Goal: Task Accomplishment & Management: Use online tool/utility

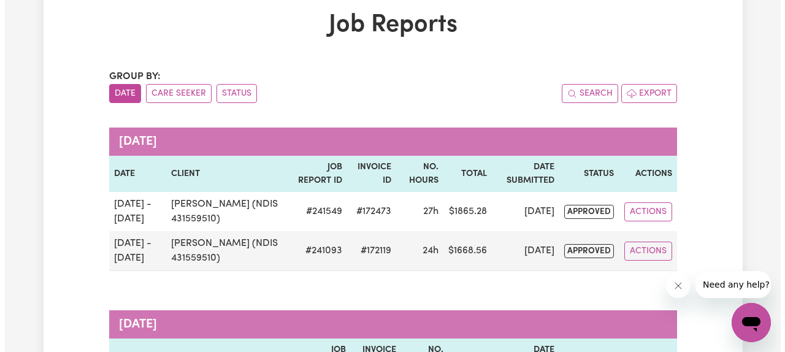
scroll to position [68, 0]
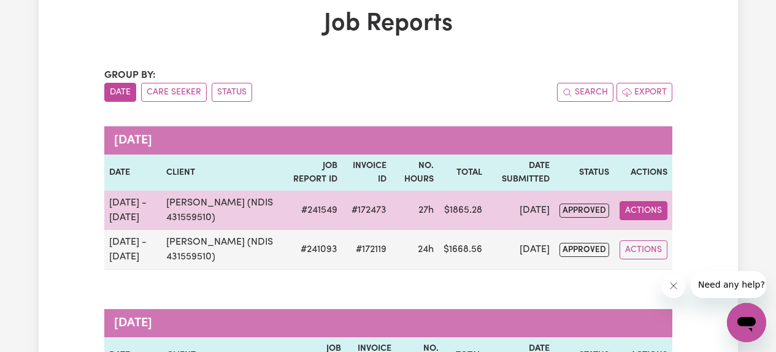
click at [642, 212] on button "Actions" at bounding box center [644, 210] width 48 height 19
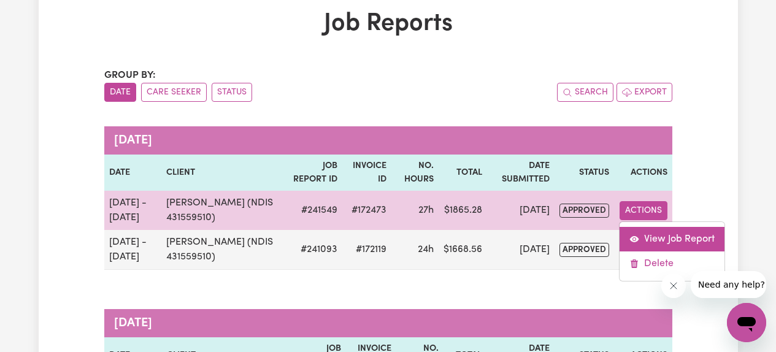
click at [661, 245] on link "View Job Report" at bounding box center [672, 239] width 105 height 25
select select "pm"
select select "61.07-Weekday"
select select "pm"
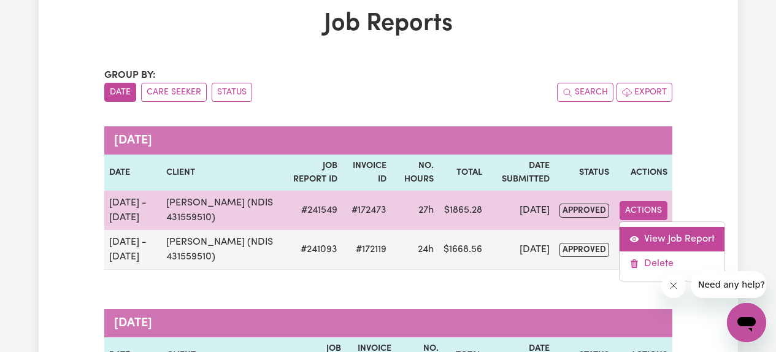
select select "61.07-Weekday"
select select "pm"
select select "85.94-[DATE]"
select select "pm"
select select "61.07-Weekday"
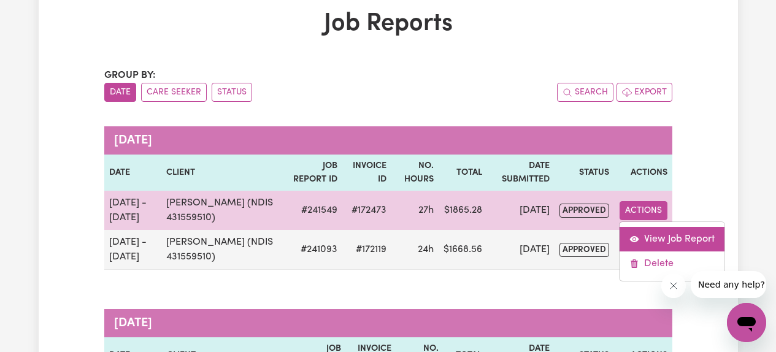
select select "pm"
select select "61.07-Weekday"
select select "pm"
select select "61.07-Weekday"
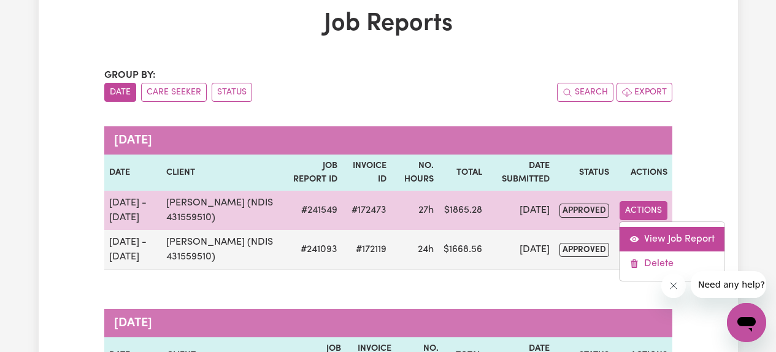
select select "pm"
select select "85.94-[DATE]"
select select "pm"
select select "61.07-Weekday"
select select "pm"
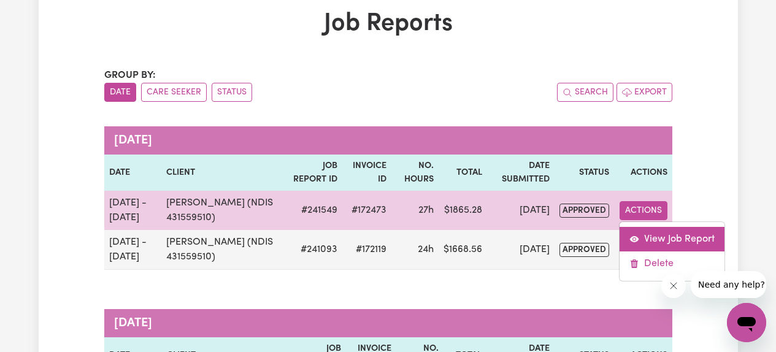
select select "61.07-Weekday"
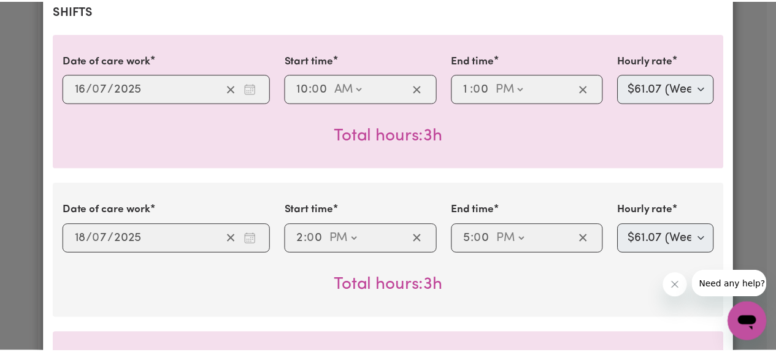
scroll to position [0, 0]
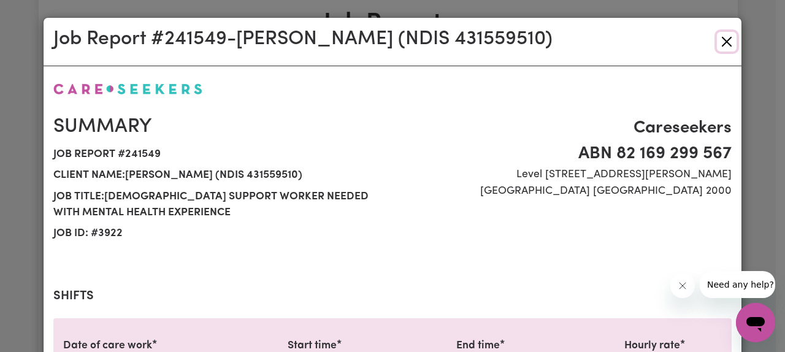
click at [722, 45] on button "Close" at bounding box center [727, 42] width 20 height 20
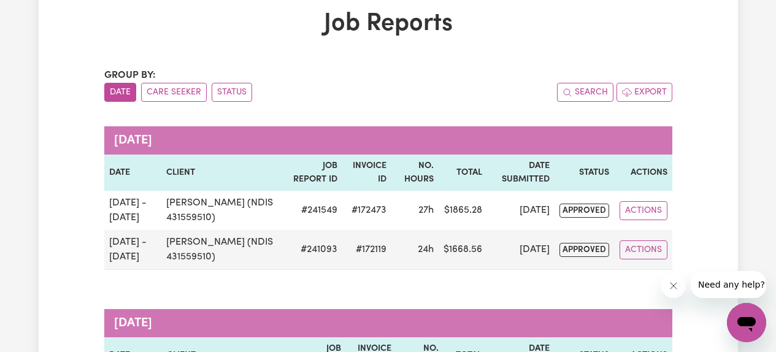
click at [451, 79] on div "Group by: Date Care Seeker Status Search Export" at bounding box center [388, 85] width 568 height 34
